Goal: Find specific page/section: Find specific page/section

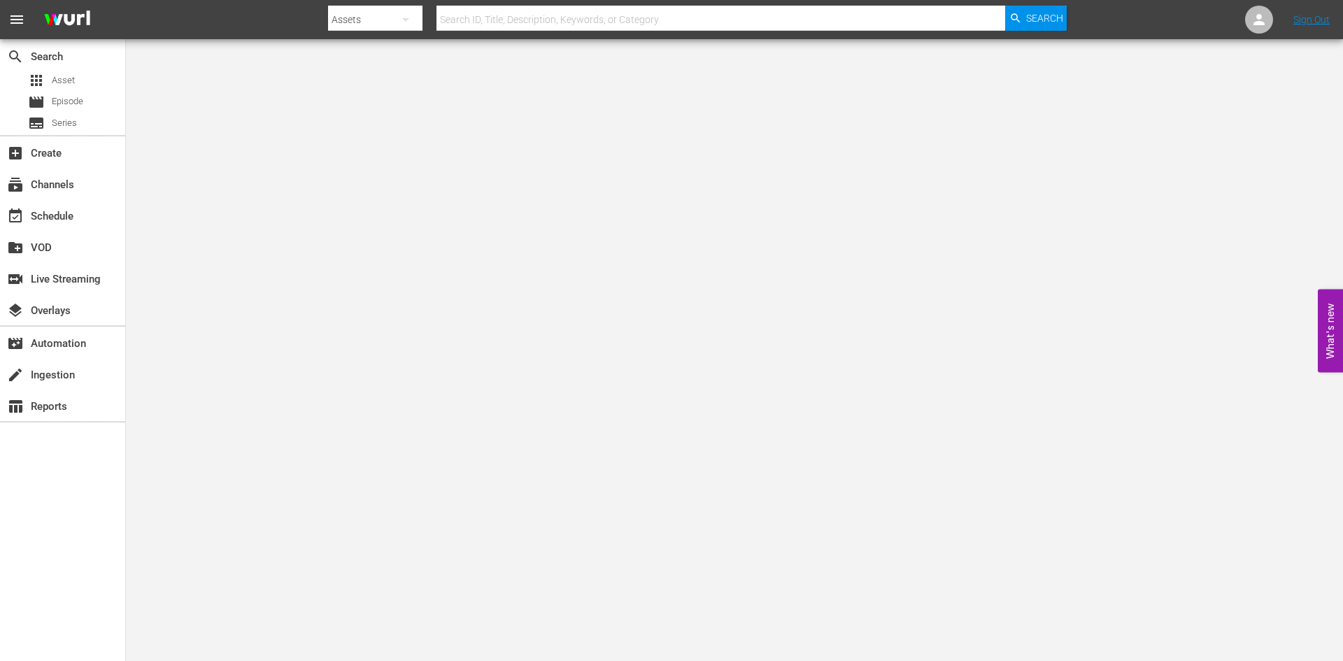
click at [457, 20] on input "text" at bounding box center [720, 20] width 569 height 34
click at [55, 80] on span "Asset" at bounding box center [63, 80] width 23 height 14
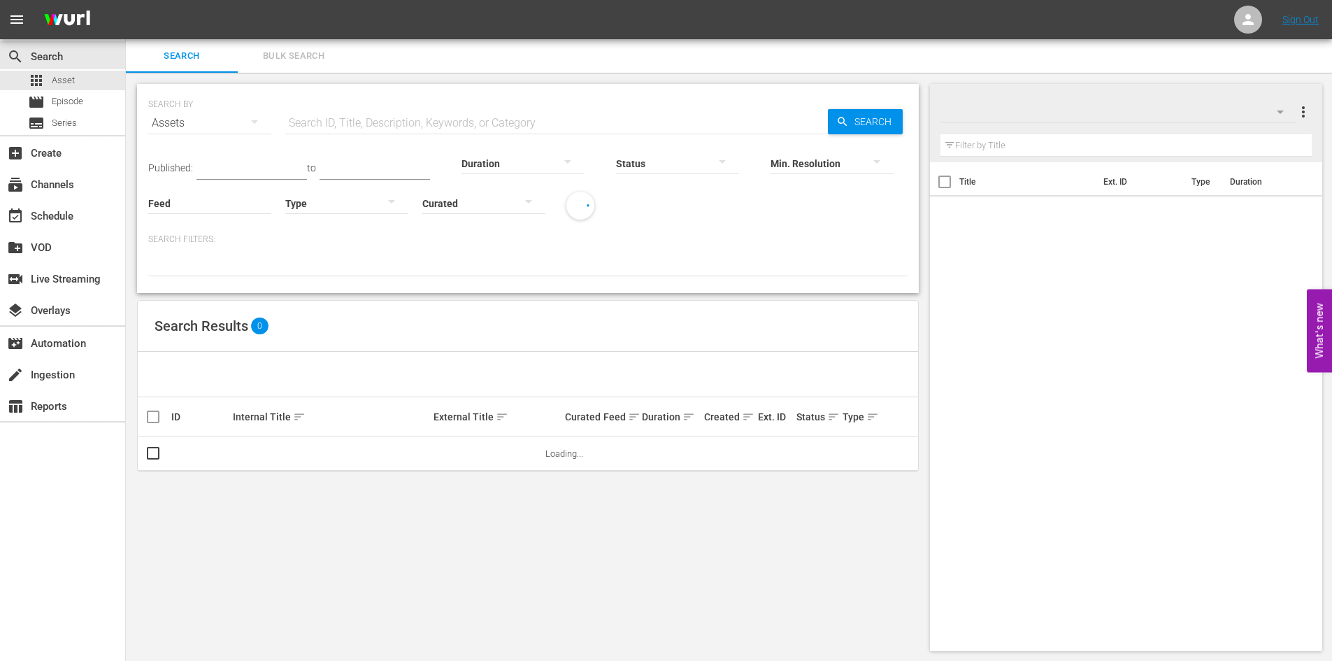
click at [418, 129] on input "text" at bounding box center [556, 123] width 543 height 34
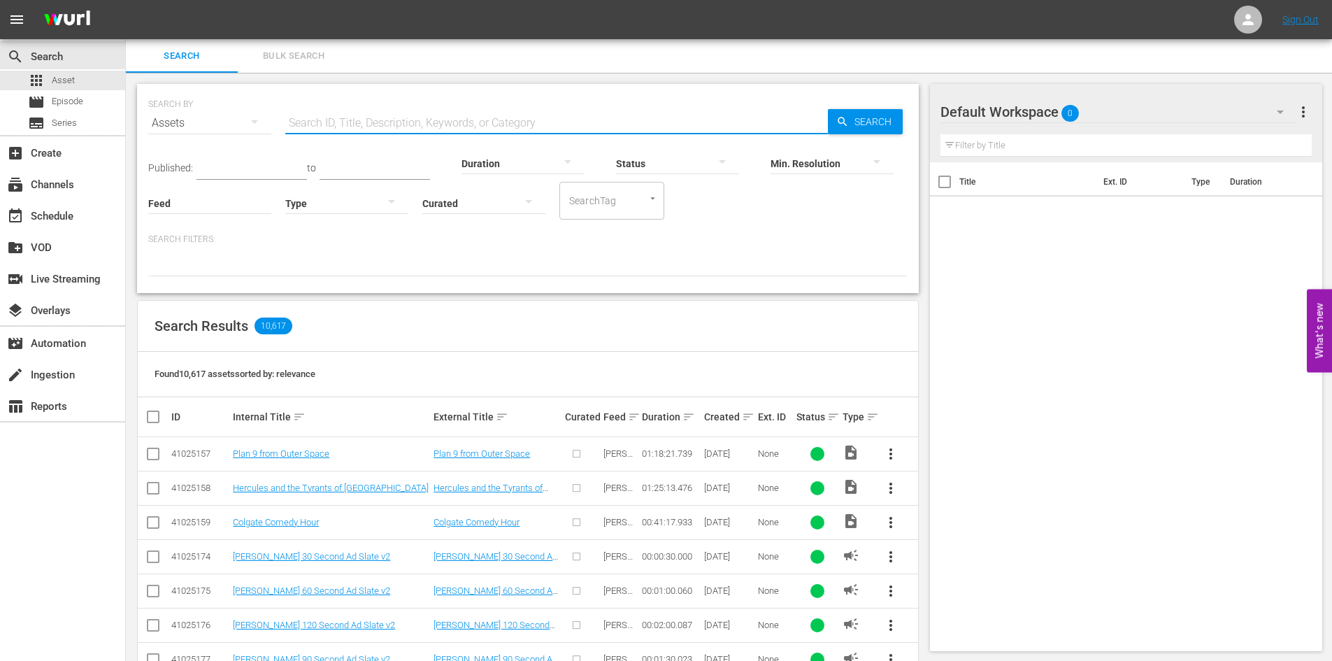
click at [418, 129] on input "text" at bounding box center [556, 123] width 543 height 34
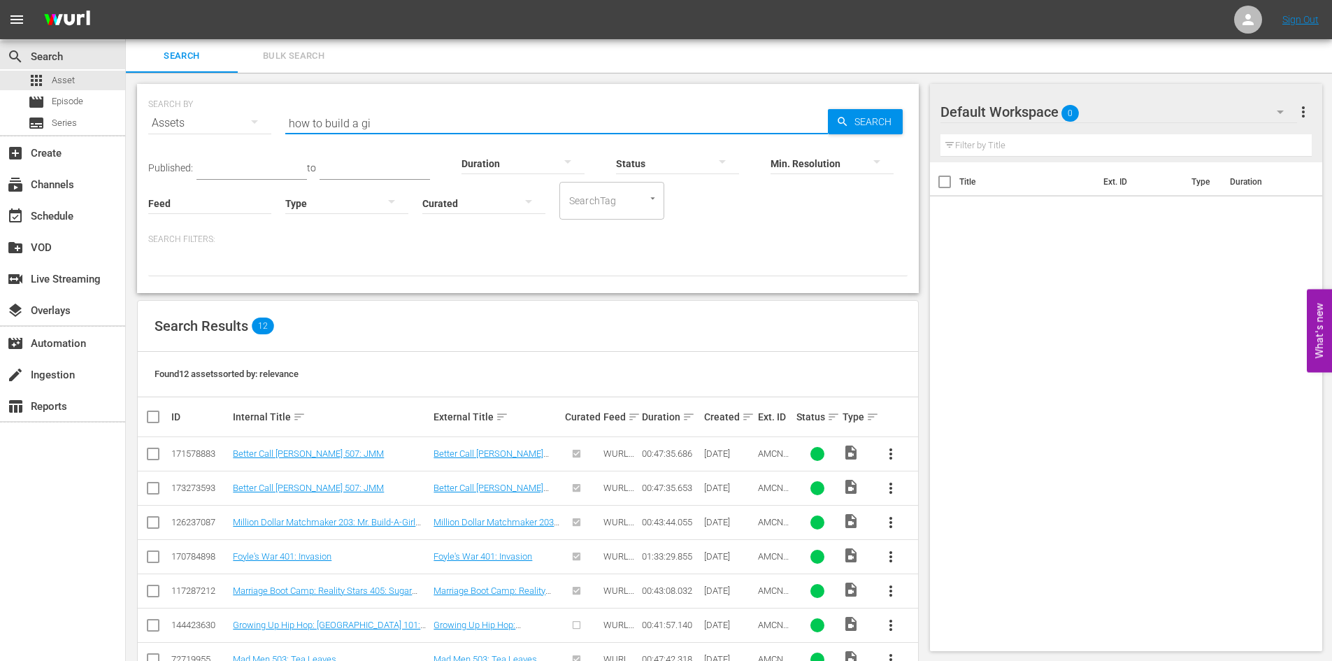
drag, startPoint x: 379, startPoint y: 123, endPoint x: 283, endPoint y: 132, distance: 96.9
click at [283, 132] on div "SEARCH BY Search By Assets Search ID, Title, Description, Keywords, or Category…" at bounding box center [528, 115] width 760 height 50
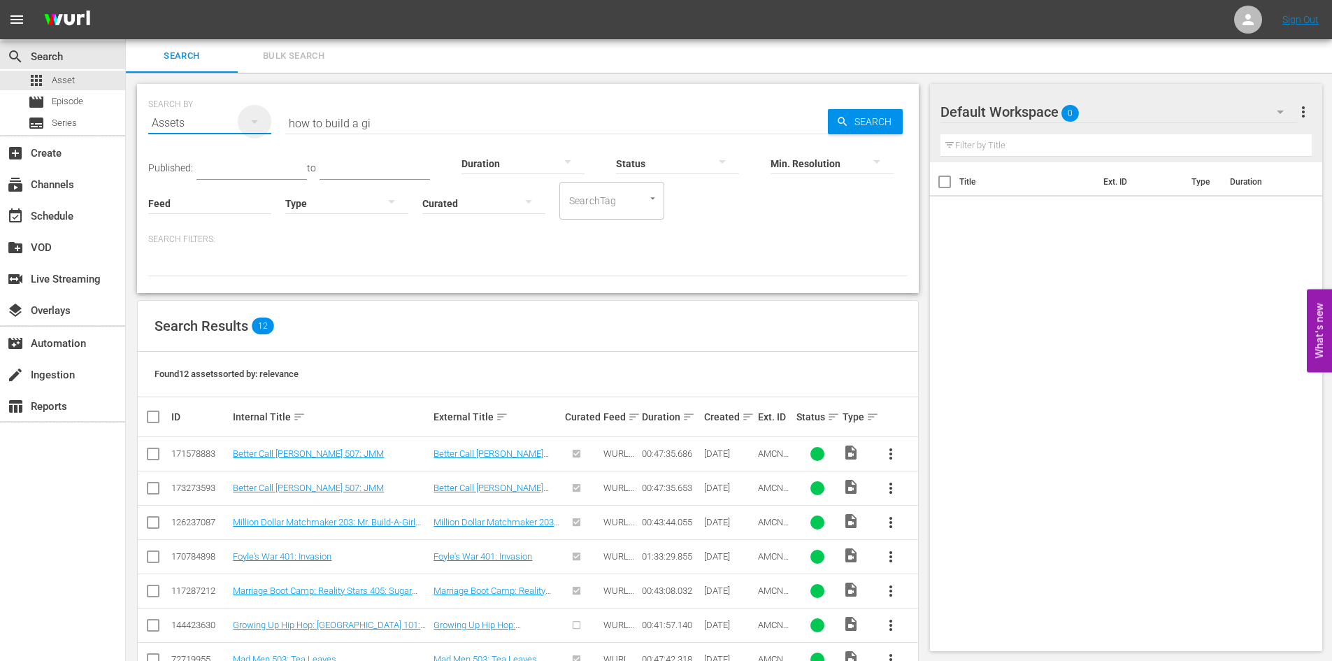
click at [262, 117] on icon "button" at bounding box center [254, 121] width 17 height 17
click at [375, 120] on div "Channels Series Episodes Assets" at bounding box center [666, 330] width 1332 height 661
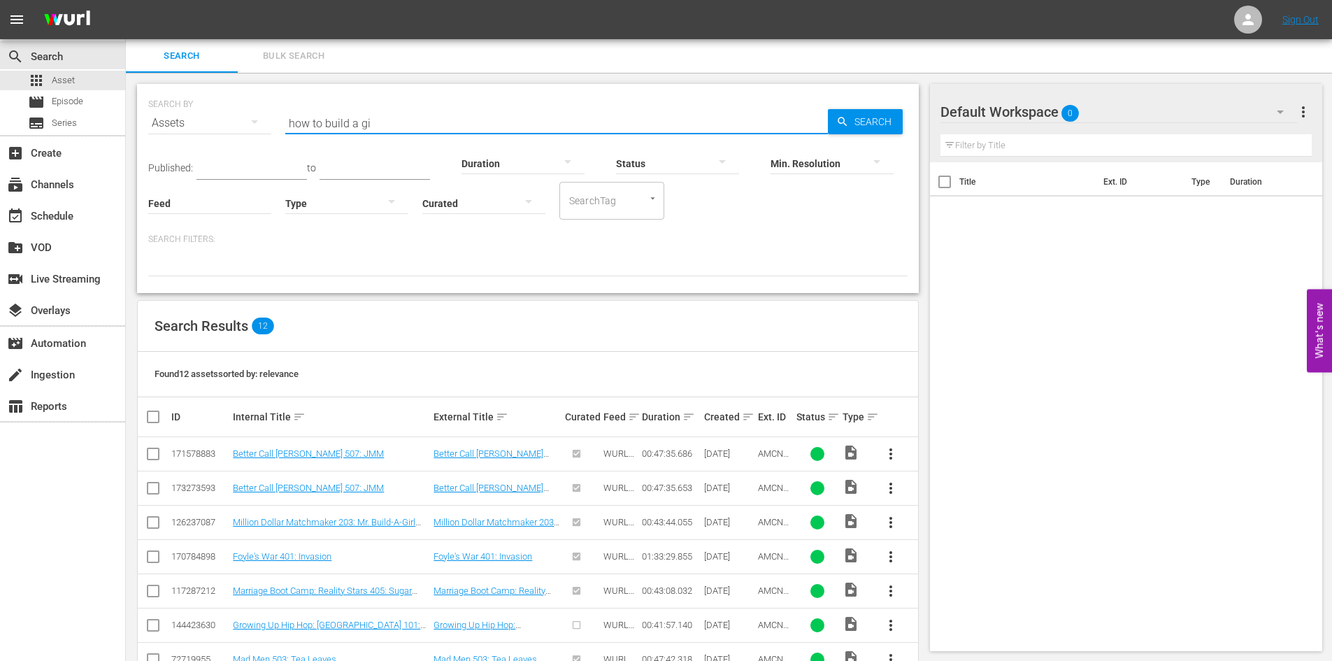
click at [376, 121] on input "how to build a gi" at bounding box center [556, 123] width 543 height 34
drag, startPoint x: 376, startPoint y: 121, endPoint x: 280, endPoint y: 112, distance: 96.3
click at [280, 112] on div "SEARCH BY Search By Assets Search ID, Title, Description, Keywords, or Category…" at bounding box center [528, 115] width 760 height 50
drag, startPoint x: 373, startPoint y: 122, endPoint x: 279, endPoint y: 99, distance: 96.5
click at [279, 99] on div "SEARCH BY Search By Assets Search ID, Title, Description, Keywords, or Category…" at bounding box center [528, 115] width 760 height 50
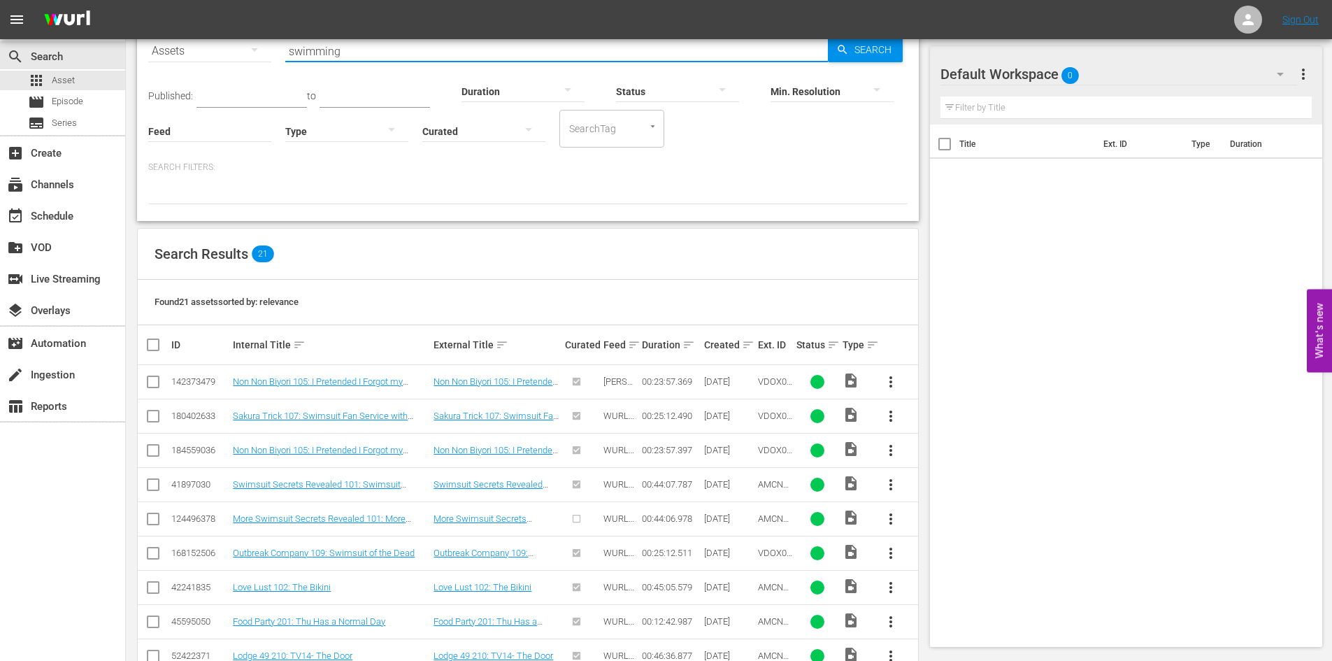
scroll to position [140, 0]
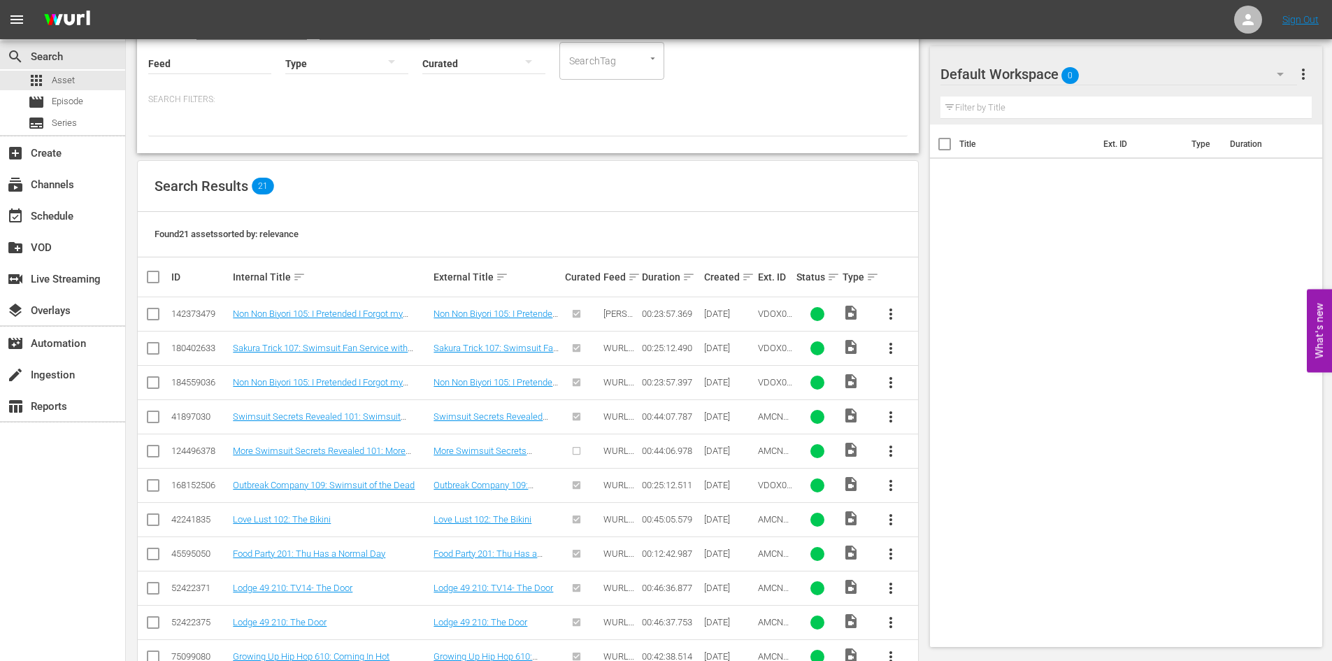
type input "swimming"
